Goal: Transaction & Acquisition: Purchase product/service

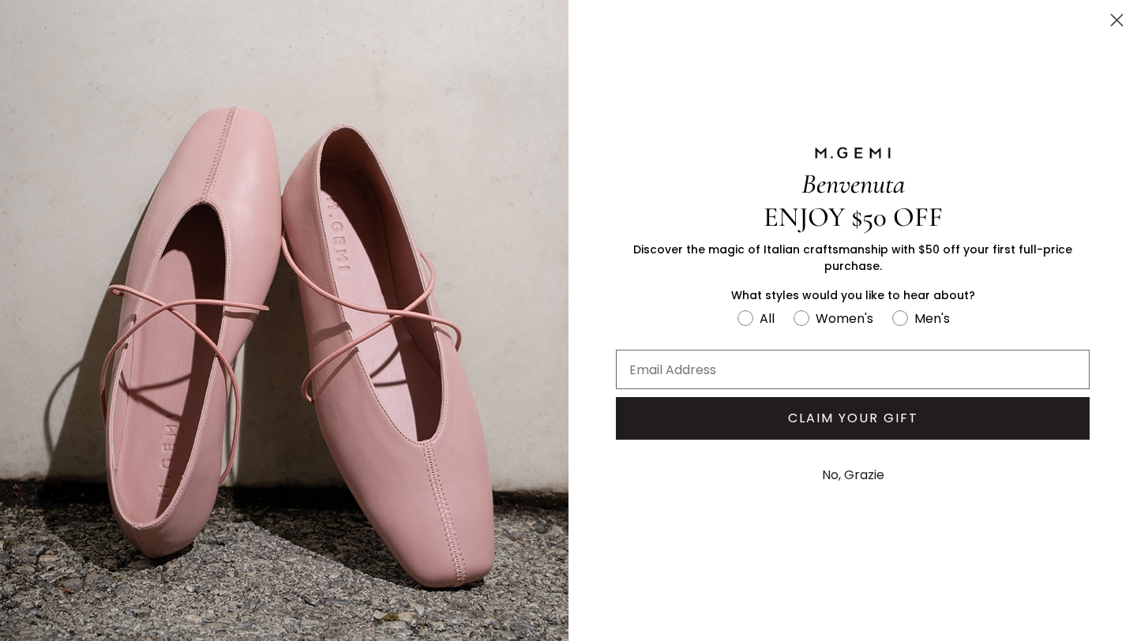
click at [834, 474] on button "No, Grazie" at bounding box center [853, 474] width 78 height 39
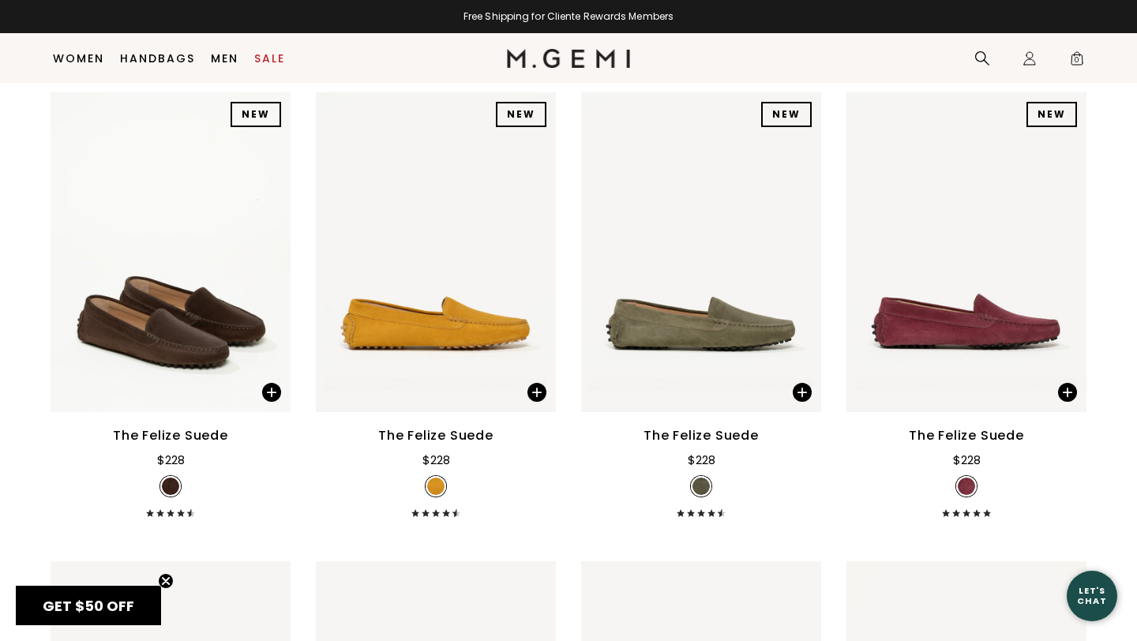
scroll to position [324, 0]
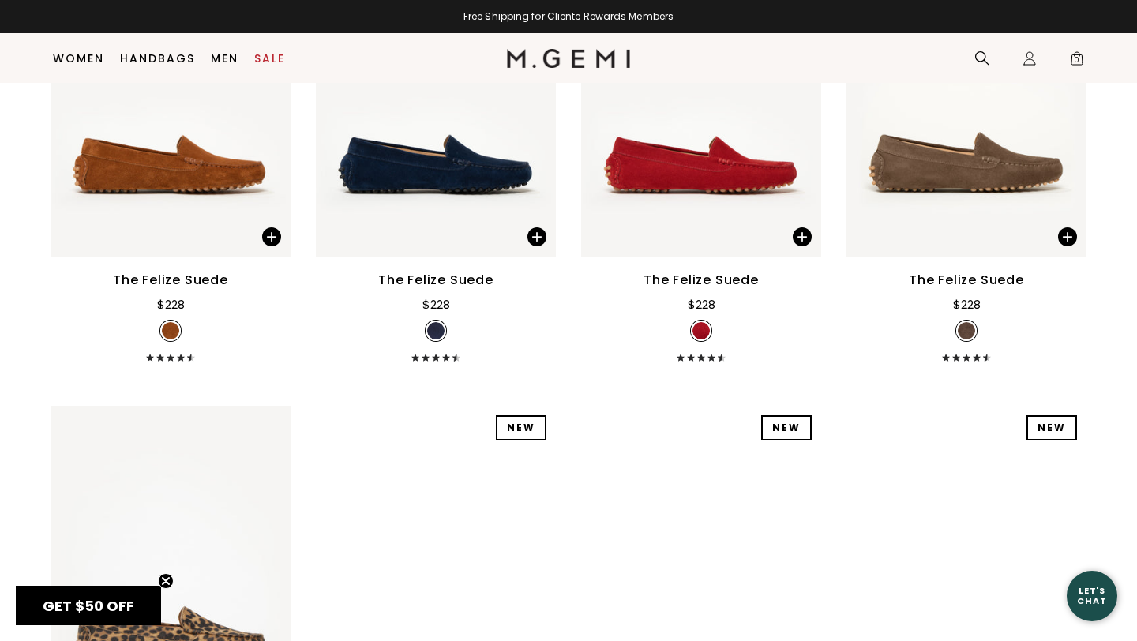
scroll to position [1466, 0]
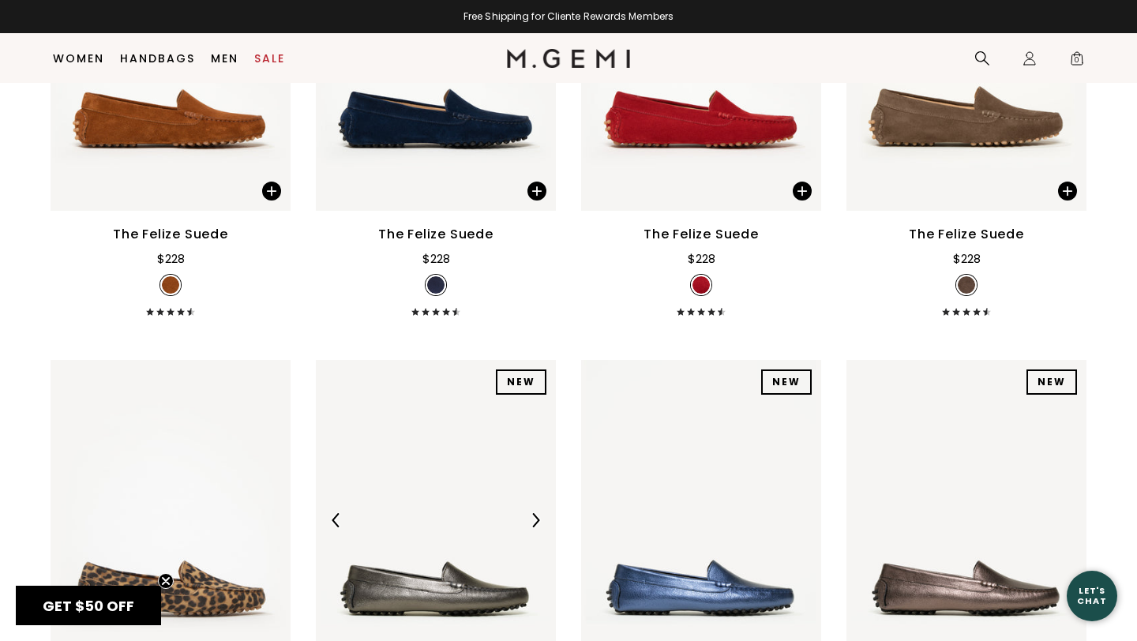
click at [534, 513] on img at bounding box center [535, 520] width 14 height 14
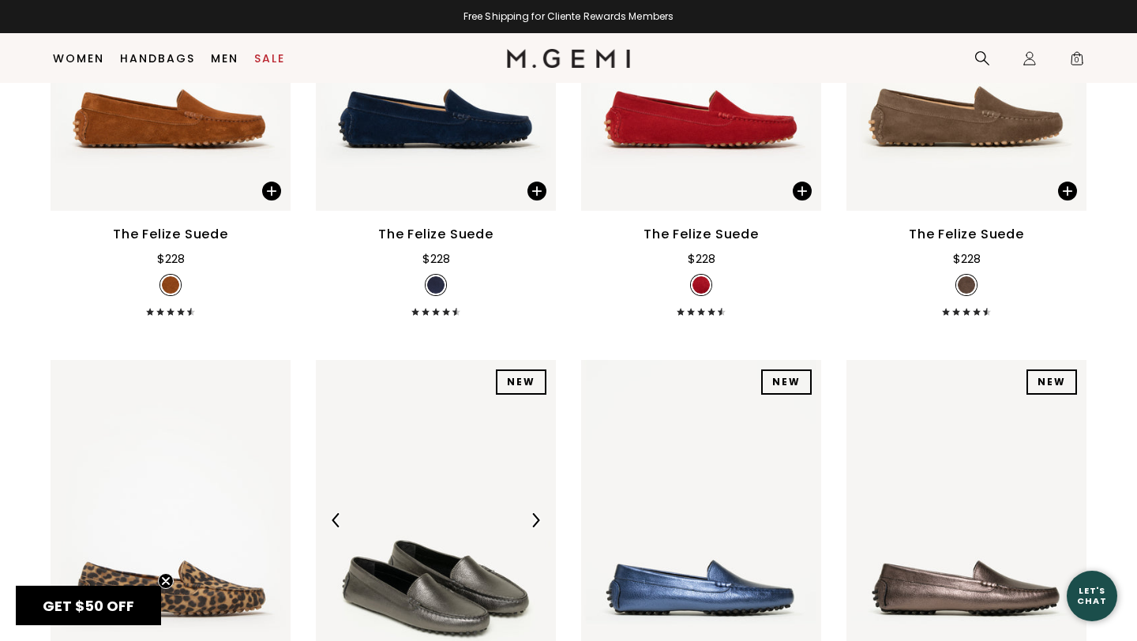
click at [410, 462] on img at bounding box center [436, 520] width 240 height 320
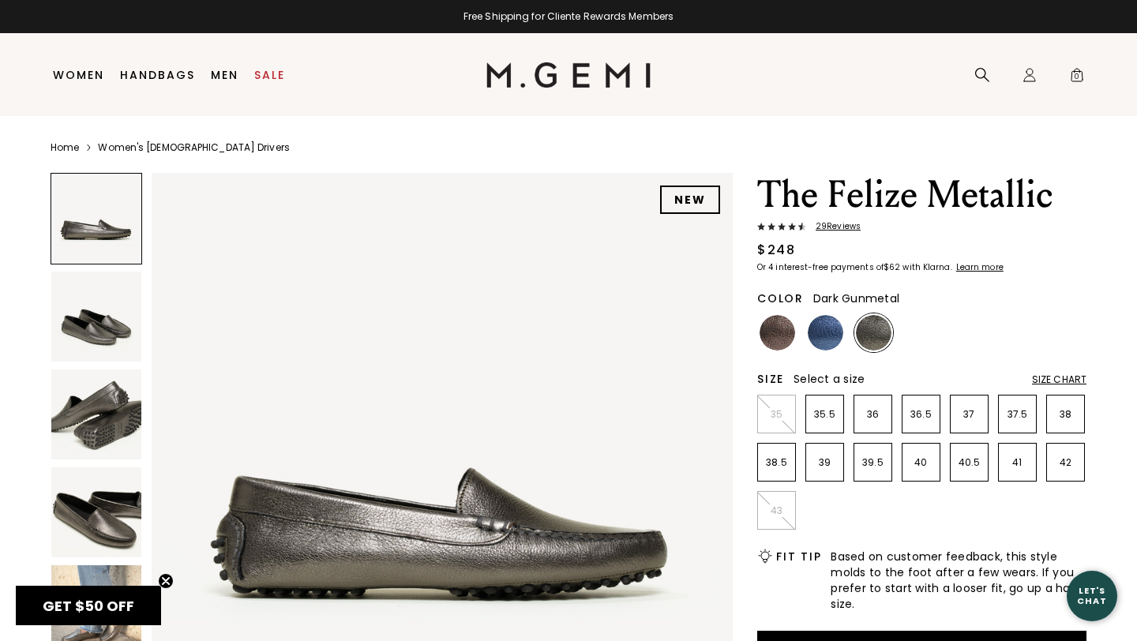
click at [114, 304] on img at bounding box center [96, 317] width 90 height 90
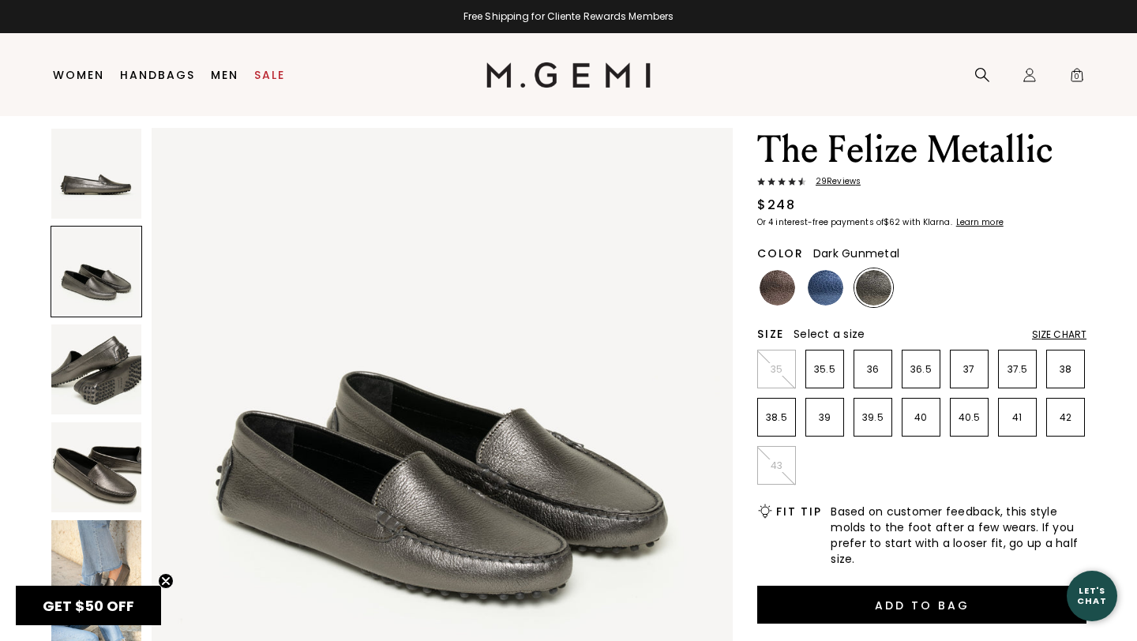
scroll to position [24, 0]
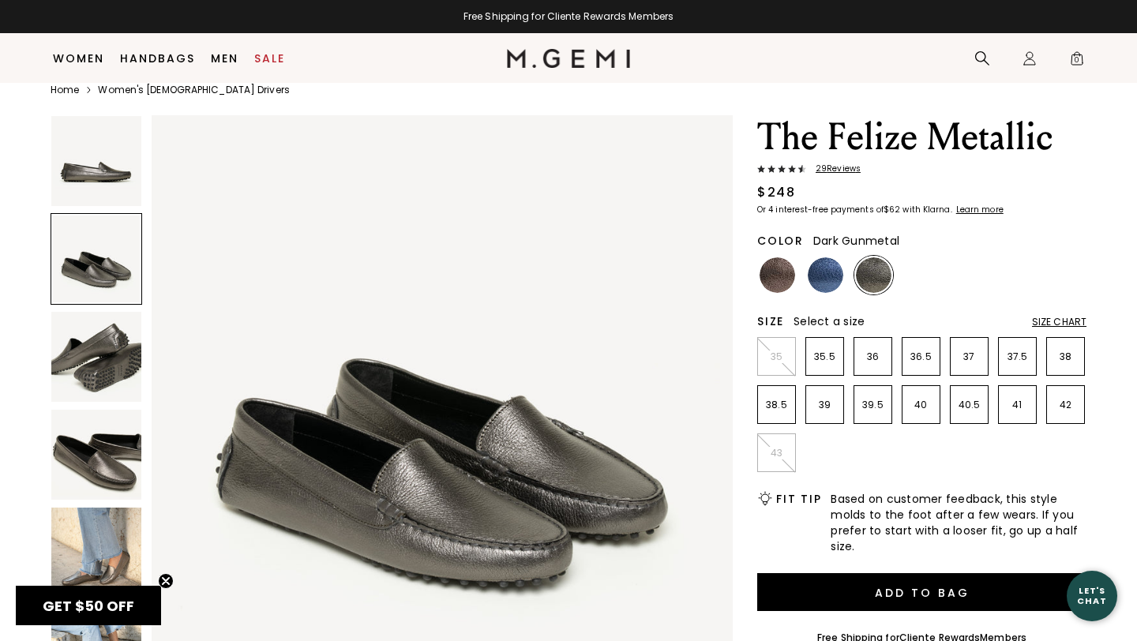
click at [107, 348] on img at bounding box center [96, 357] width 90 height 90
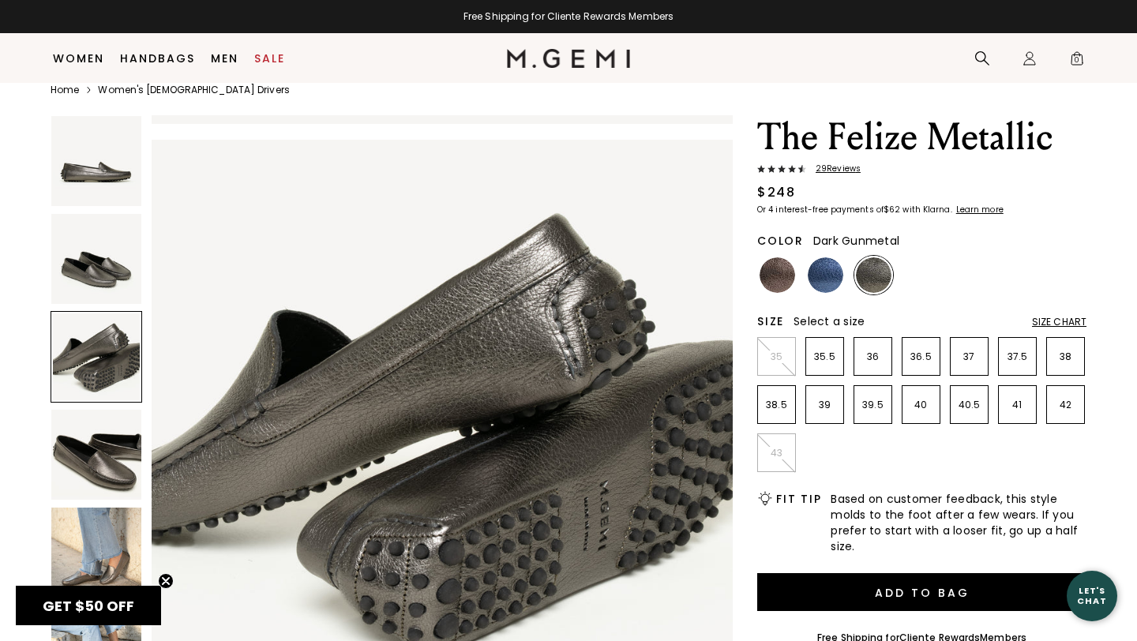
scroll to position [1194, 0]
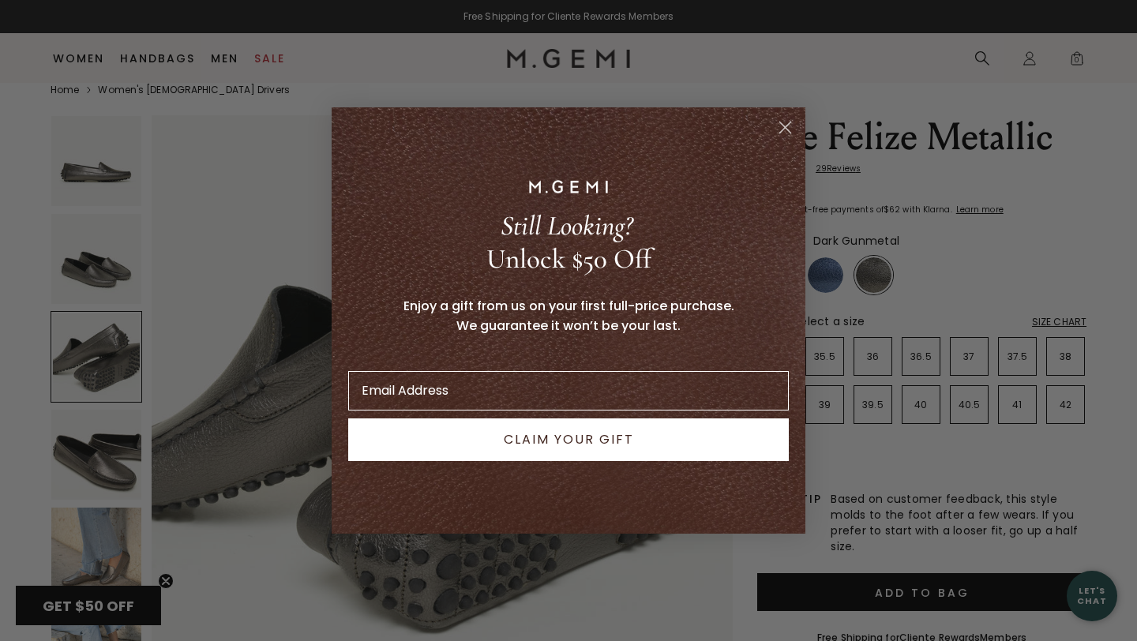
click at [790, 133] on icon "Close dialog" at bounding box center [785, 127] width 11 height 11
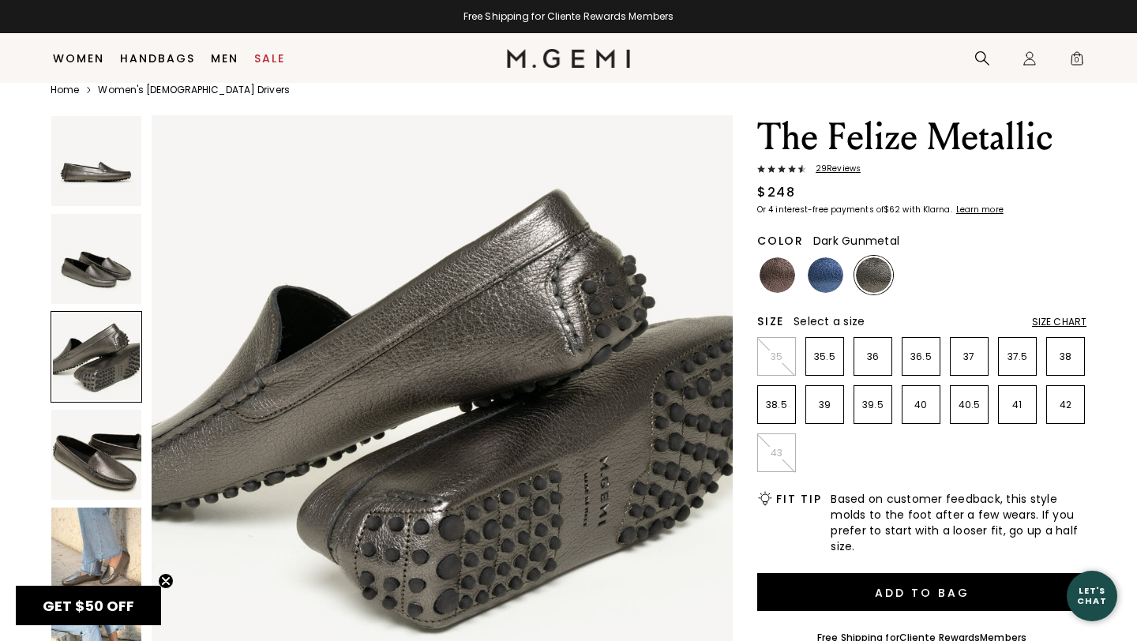
click at [134, 543] on img at bounding box center [96, 553] width 90 height 90
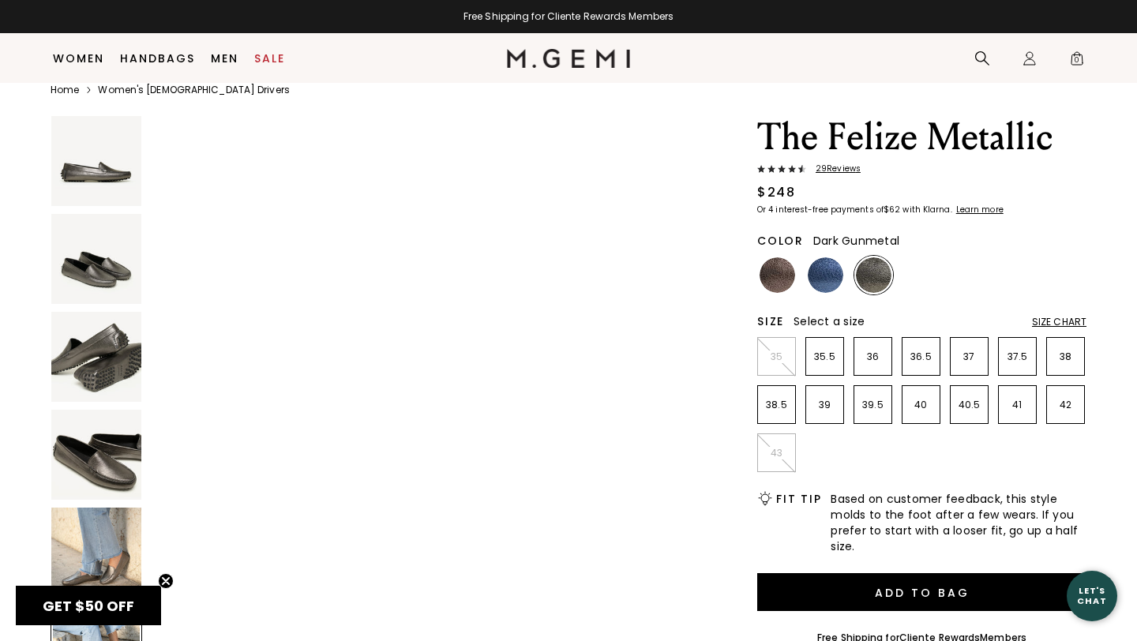
scroll to position [2926, 0]
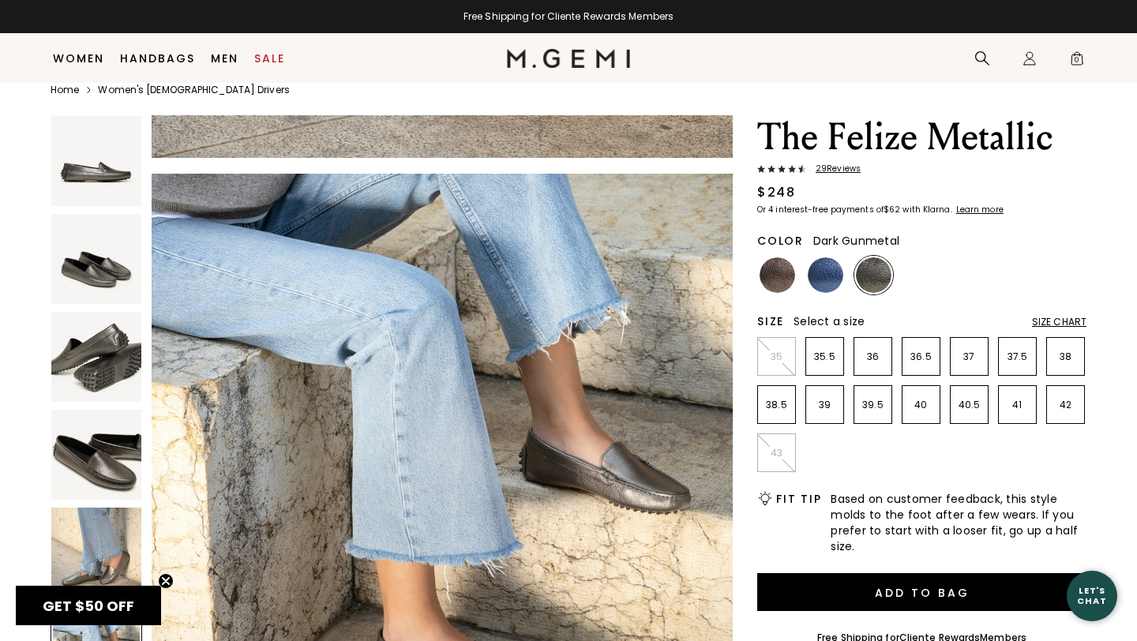
click at [91, 377] on img at bounding box center [96, 357] width 90 height 90
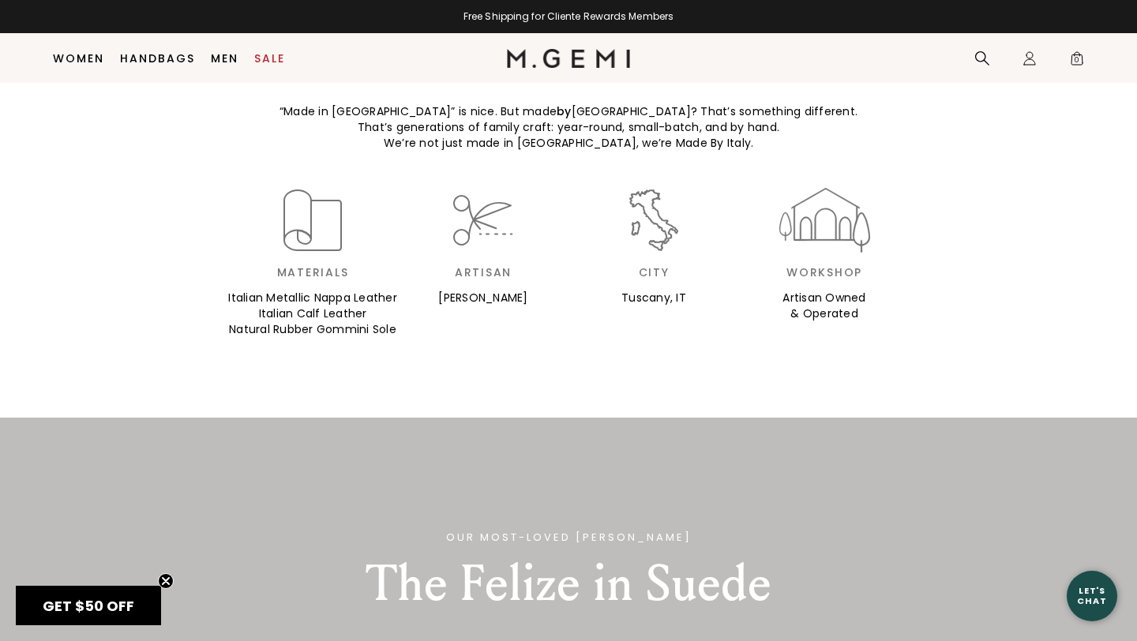
scroll to position [1391, 0]
